Goal: Transaction & Acquisition: Book appointment/travel/reservation

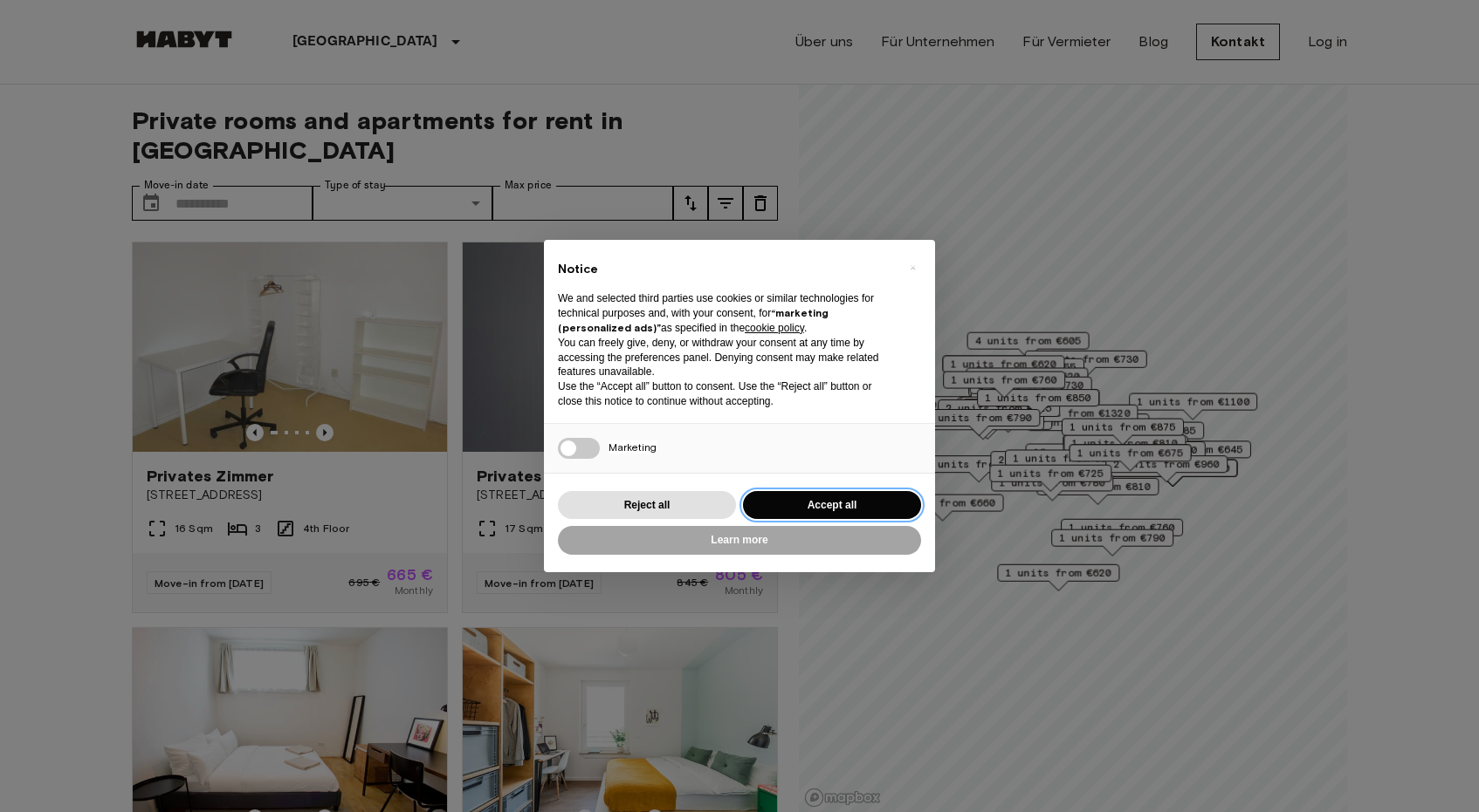
click at [823, 510] on button "Accept all" at bounding box center [832, 505] width 178 height 29
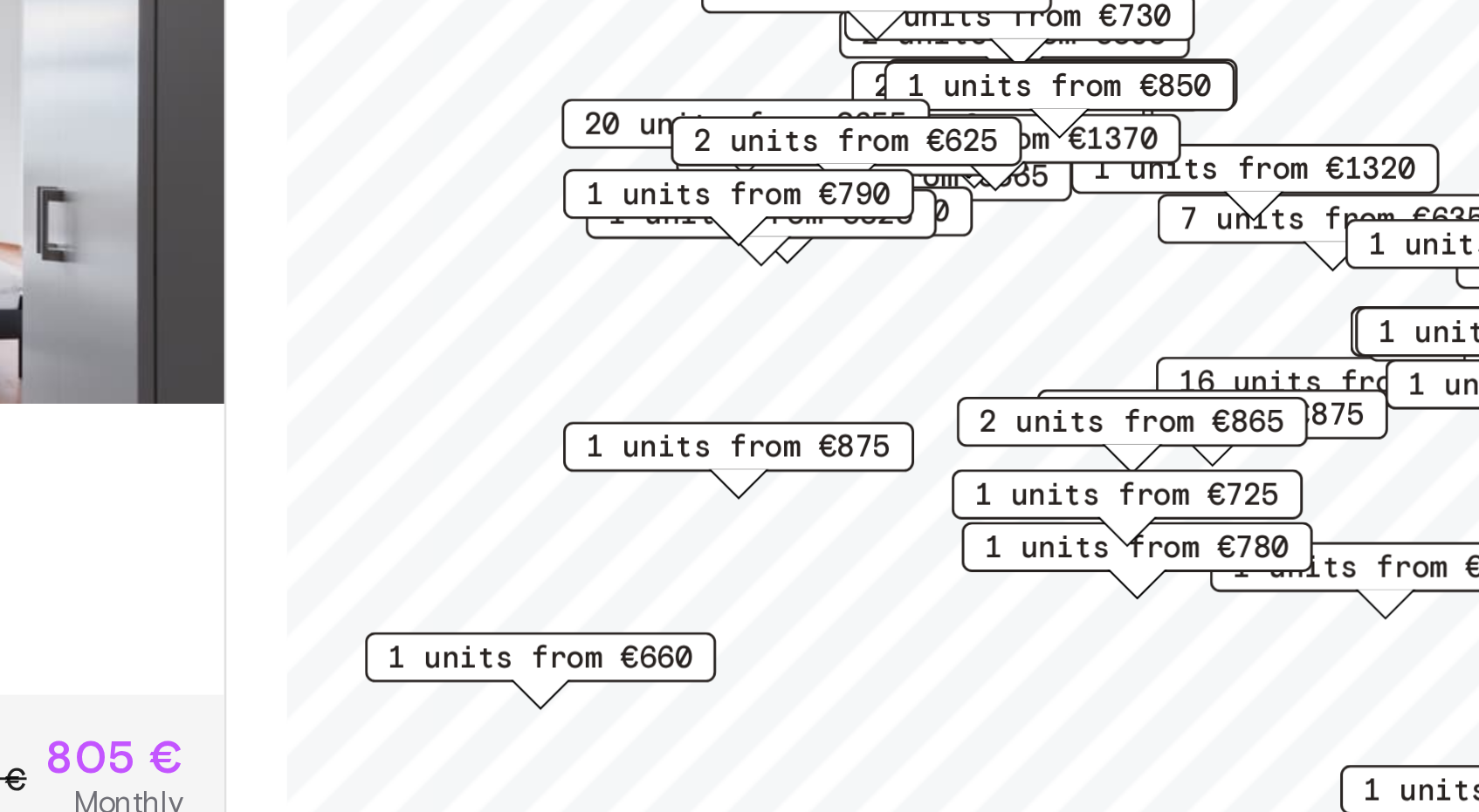
click at [902, 459] on span "1 units from €875" at bounding box center [955, 467] width 106 height 16
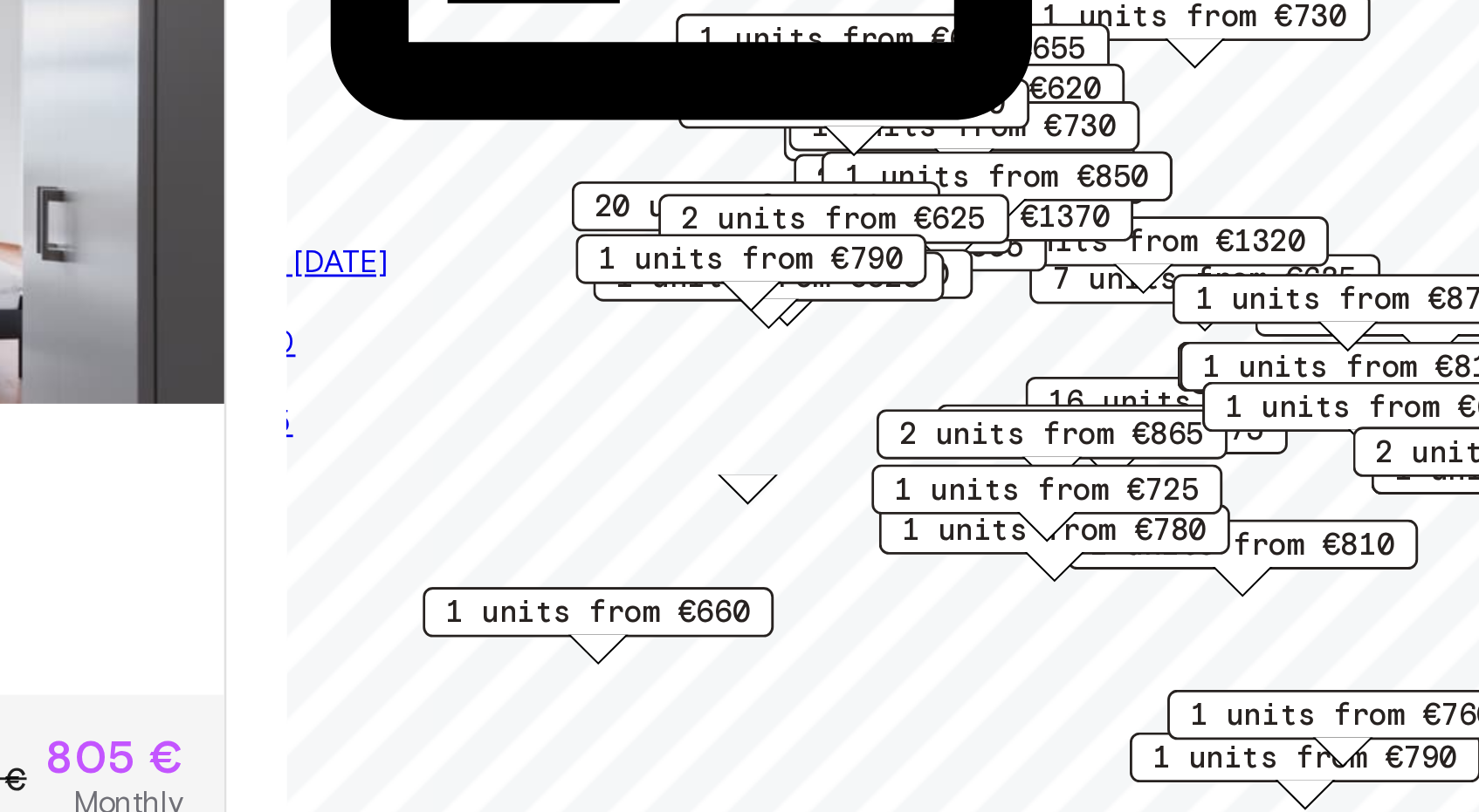
click at [773, 395] on span "From [DATE]" at bounding box center [803, 402] width 61 height 13
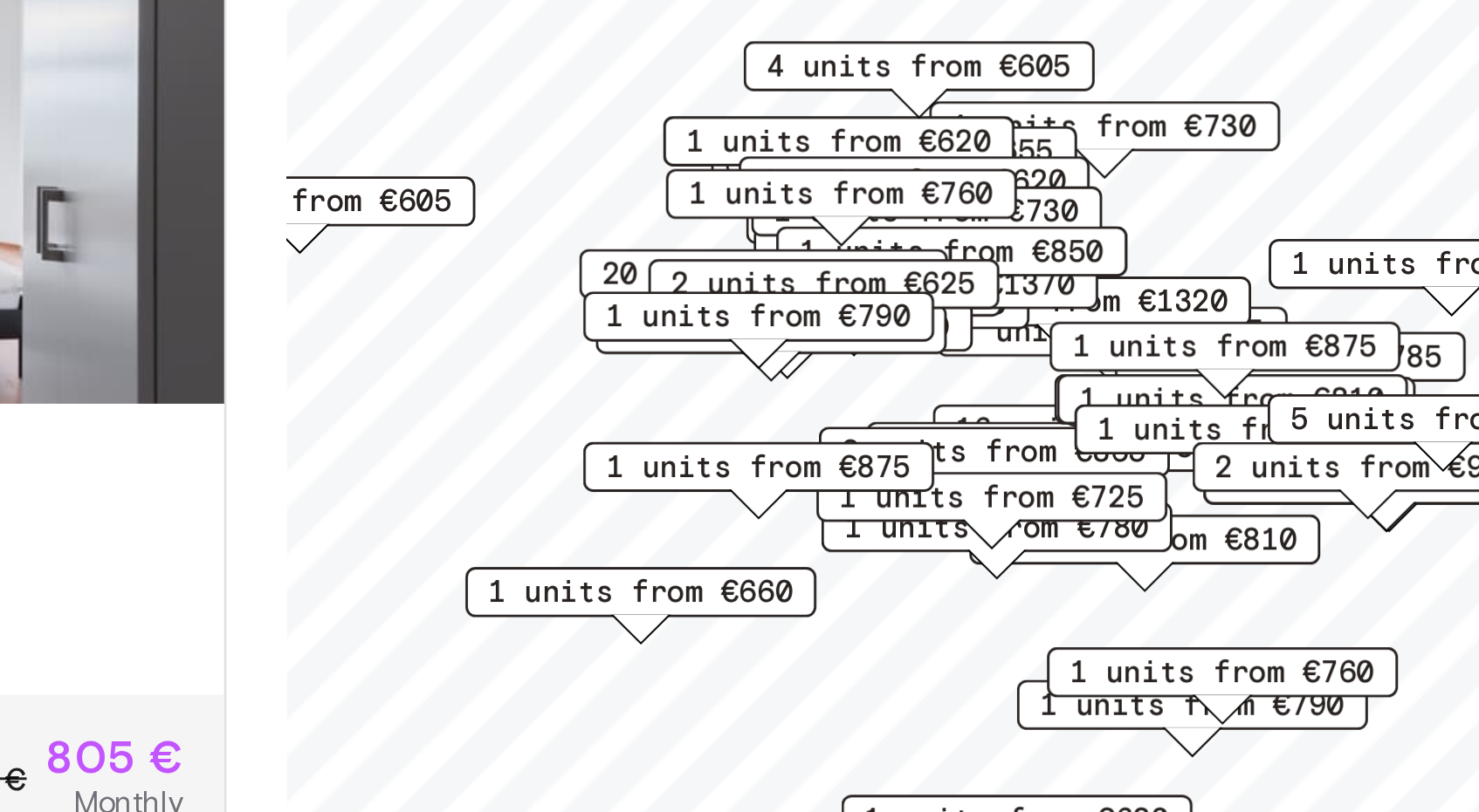
scroll to position [160, 0]
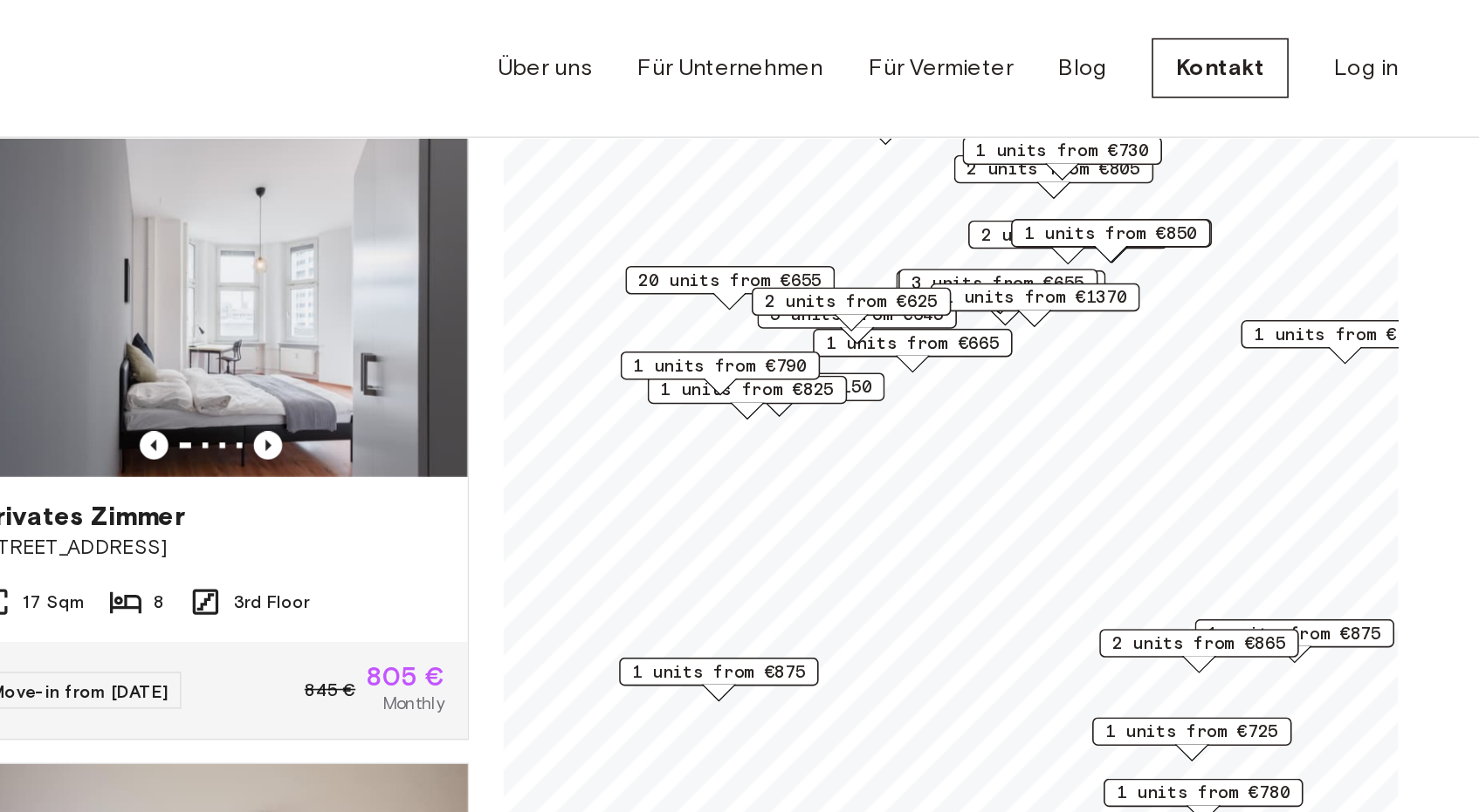
click at [912, 237] on span "1 units from €1150" at bounding box center [968, 237] width 113 height 16
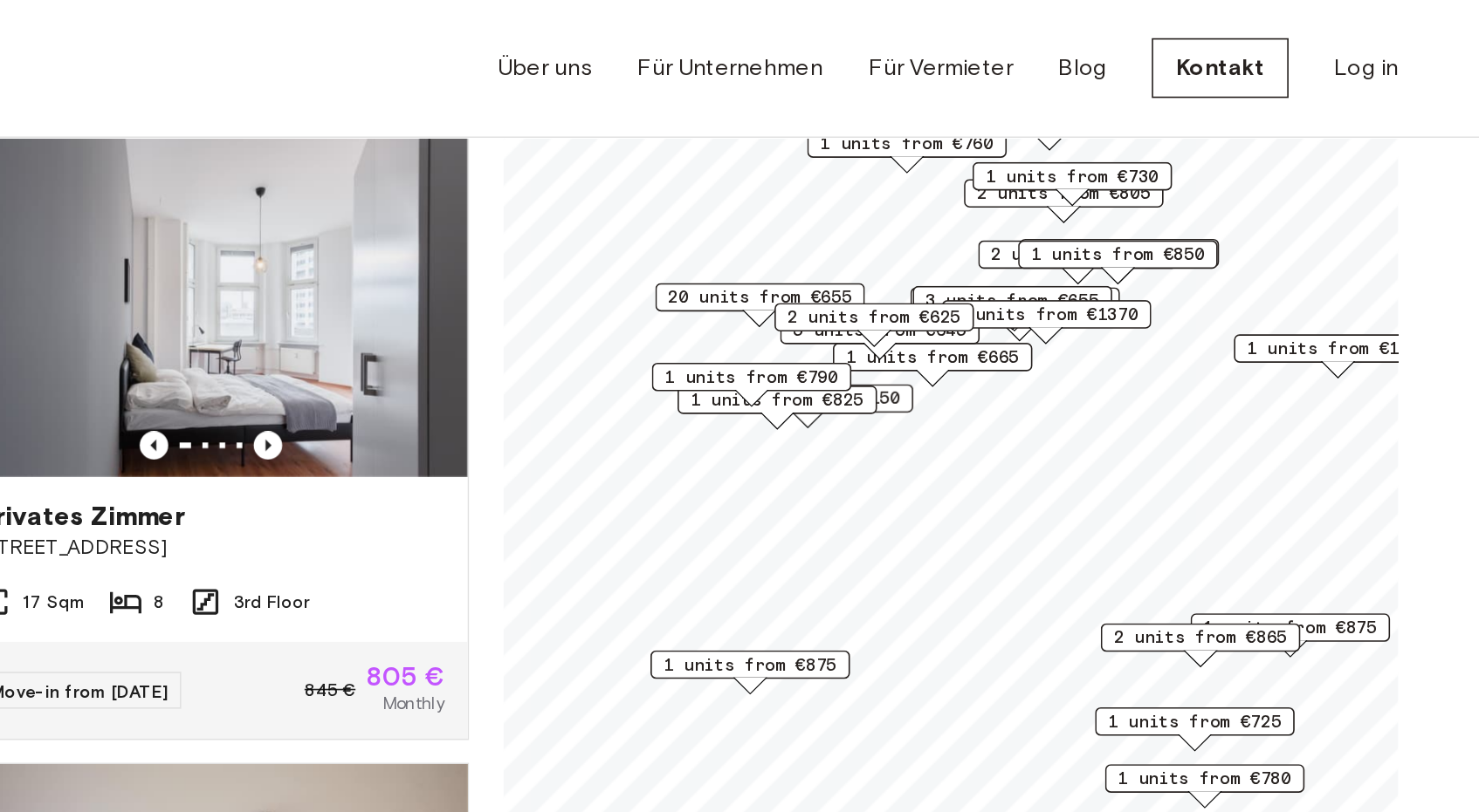
click at [897, 231] on span "1 units from €790" at bounding box center [949, 231] width 106 height 16
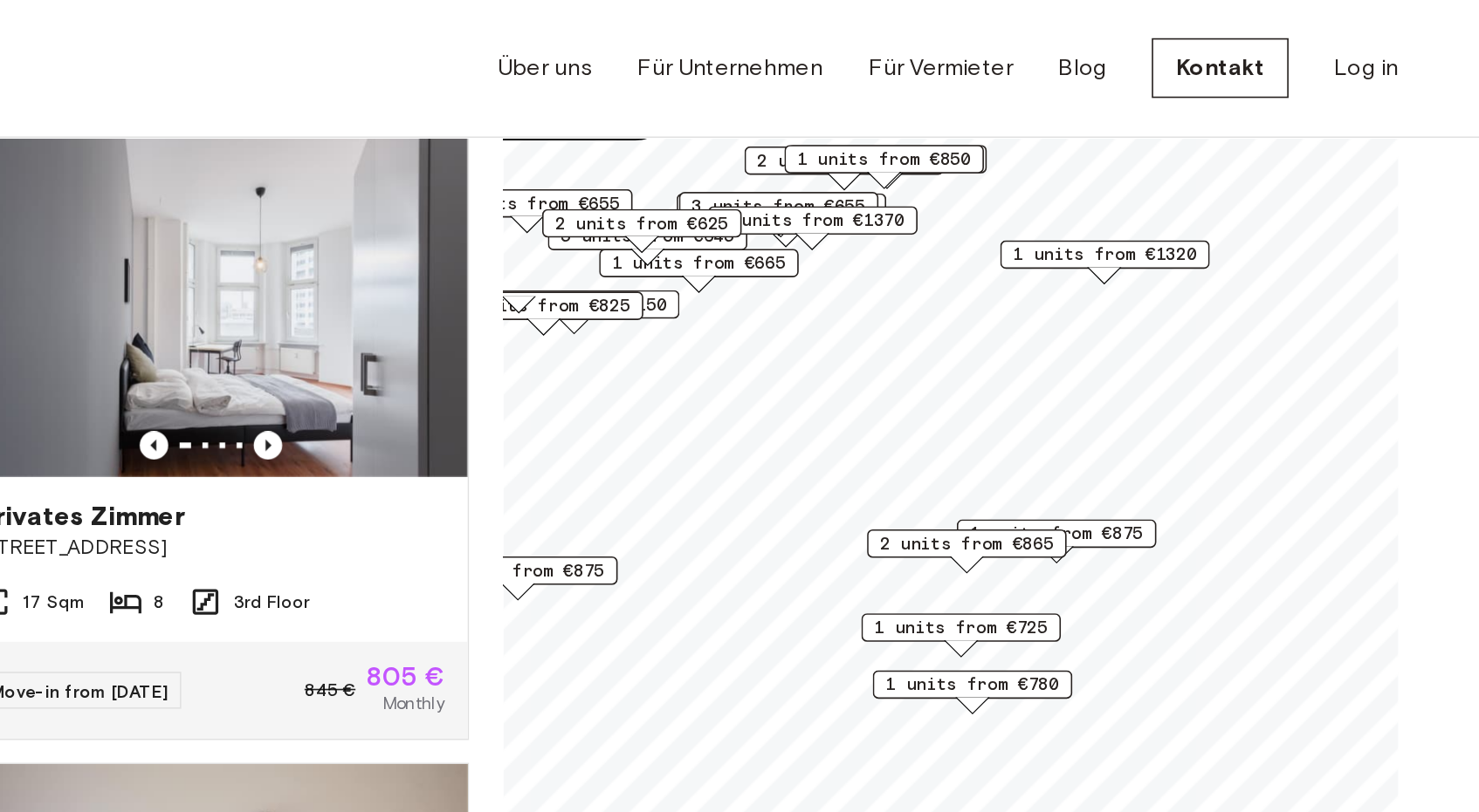
click at [1029, 335] on span "2 units from €865" at bounding box center [1082, 333] width 106 height 16
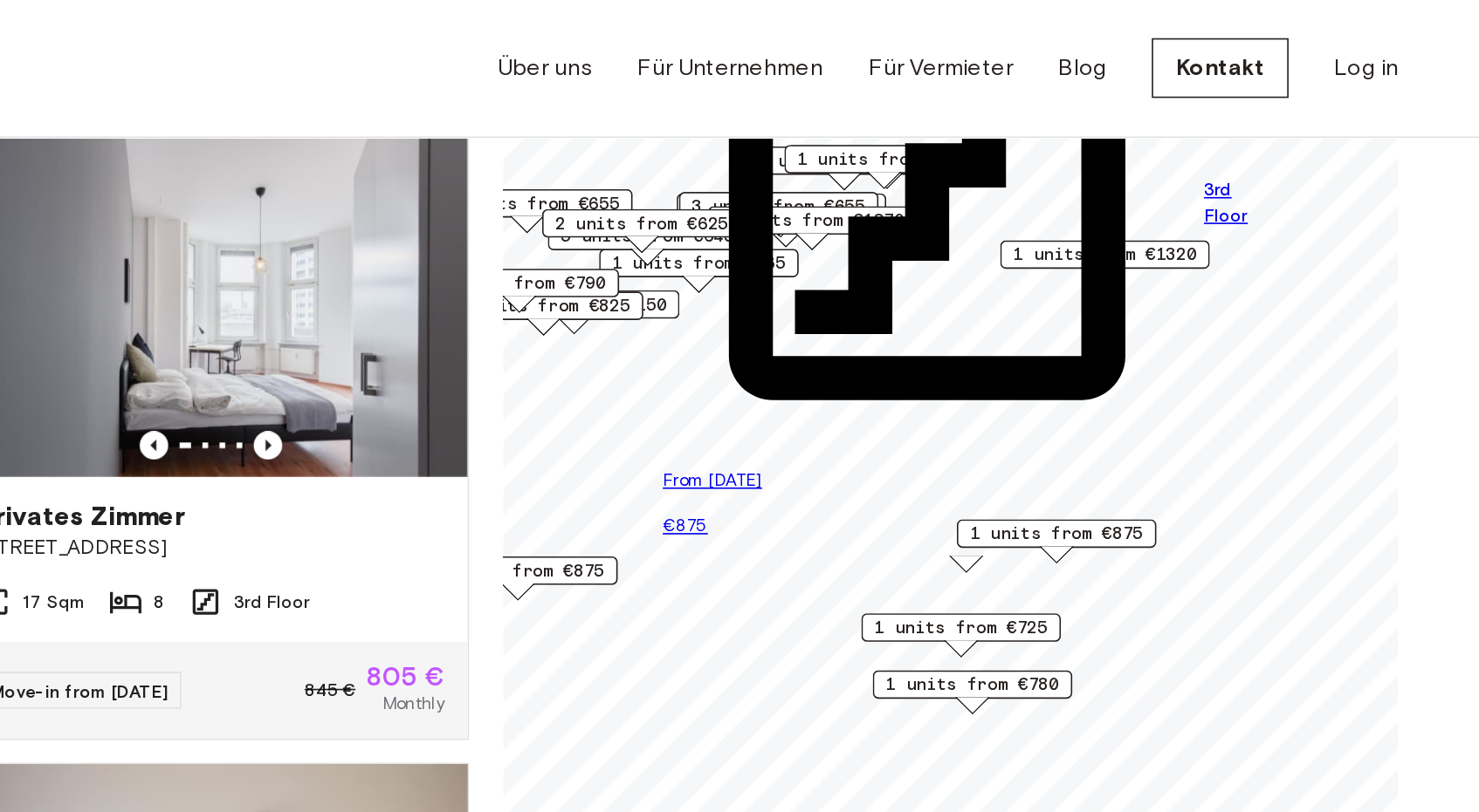
click at [754, 347] on span "1 units from €875" at bounding box center [807, 349] width 106 height 16
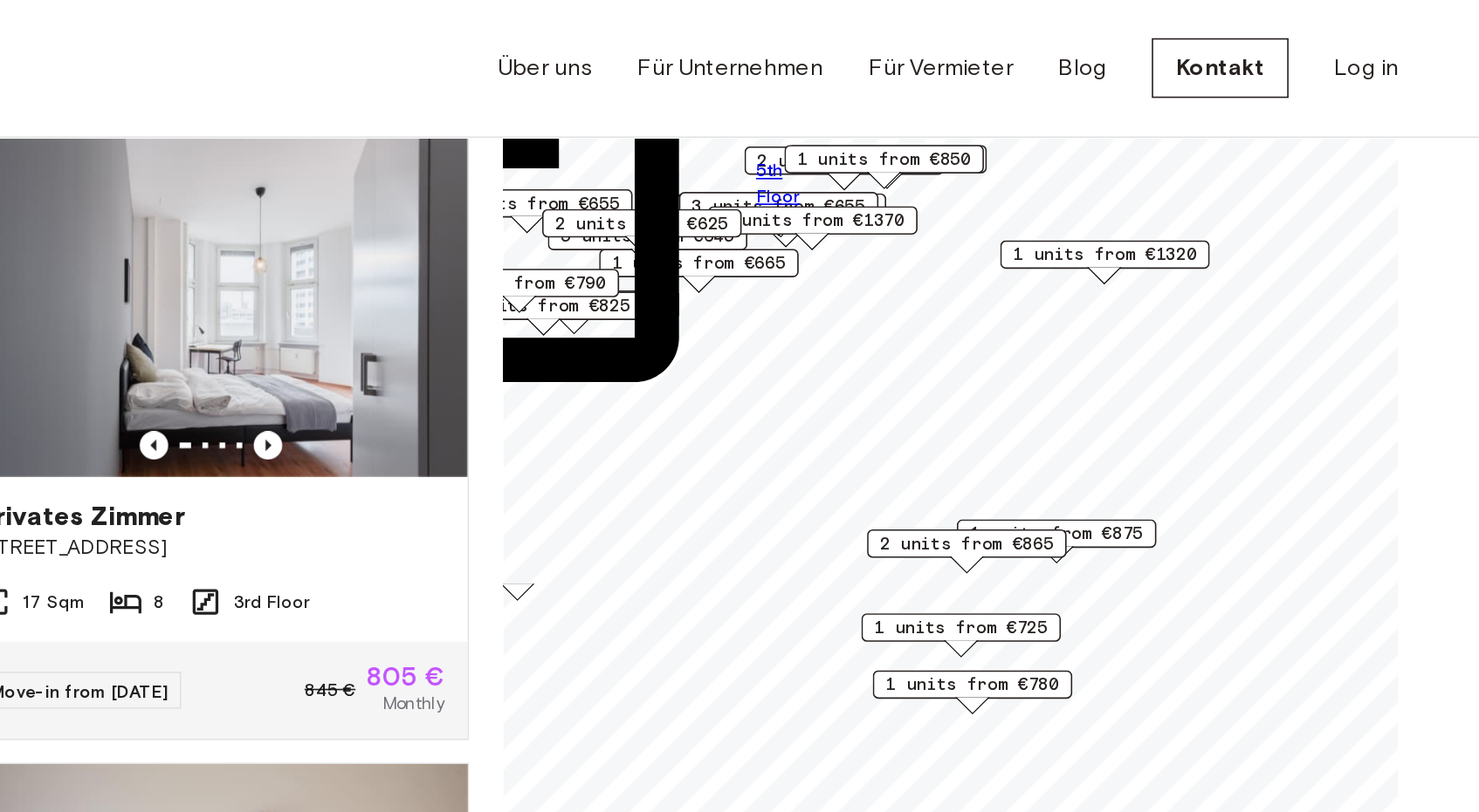
click at [1084, 329] on span "1 units from €875" at bounding box center [1136, 327] width 106 height 16
